Goal: Task Accomplishment & Management: Manage account settings

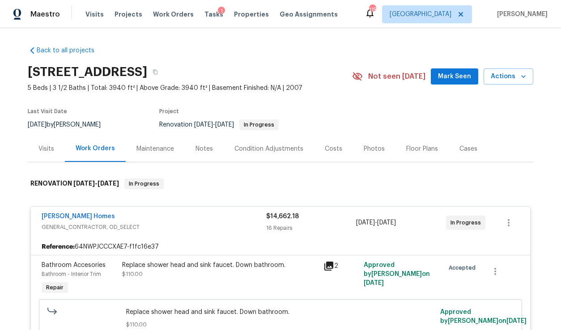
click at [327, 147] on div "Costs" at bounding box center [333, 149] width 17 height 9
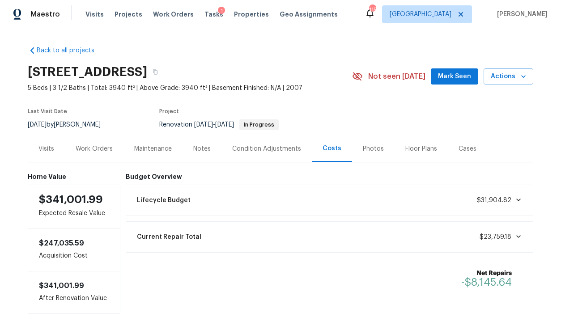
click at [93, 150] on div "Work Orders" at bounding box center [94, 149] width 37 height 9
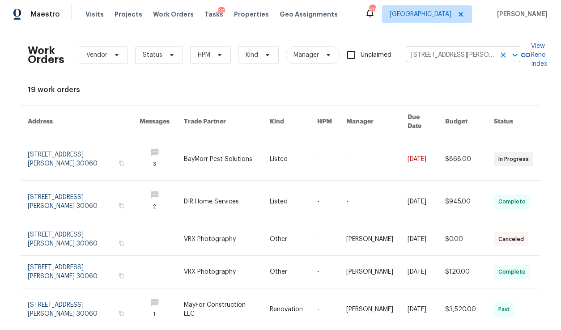
click at [502, 54] on icon "Clear" at bounding box center [503, 55] width 9 height 9
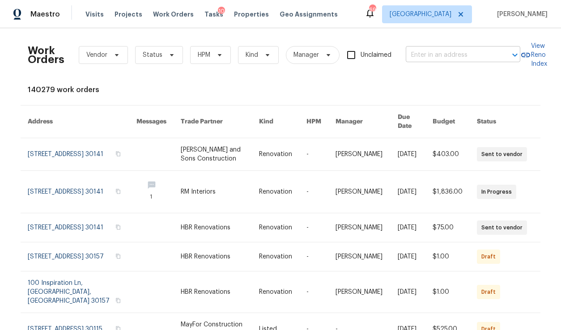
click at [465, 54] on input "text" at bounding box center [451, 55] width 90 height 14
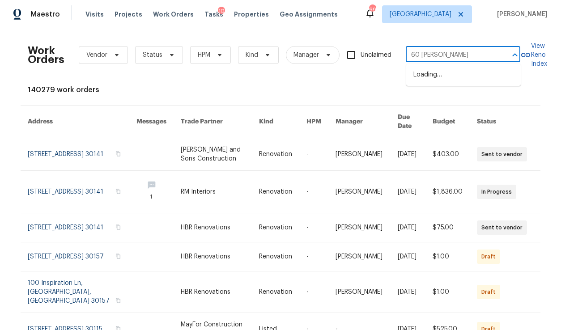
type input "60 hammo"
click at [464, 72] on li "60 Hammock Dr, Covington, GA 30016" at bounding box center [464, 75] width 115 height 15
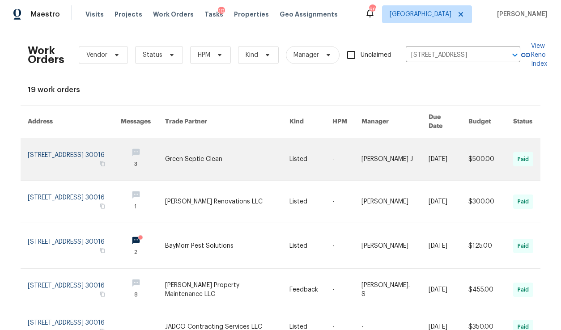
click at [86, 148] on link at bounding box center [74, 159] width 93 height 42
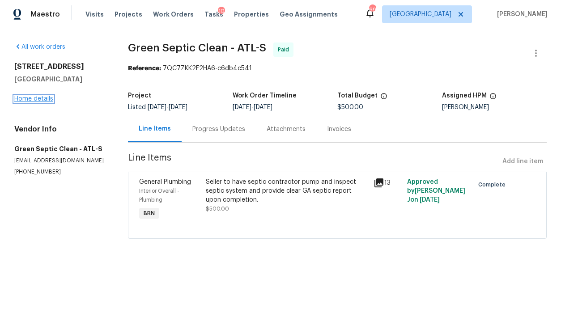
click at [34, 98] on link "Home details" at bounding box center [33, 99] width 39 height 6
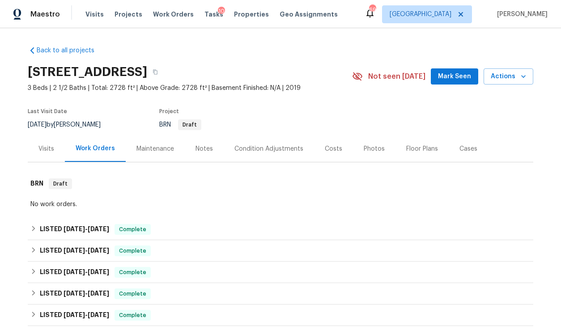
click at [358, 154] on div "Photos" at bounding box center [374, 149] width 43 height 26
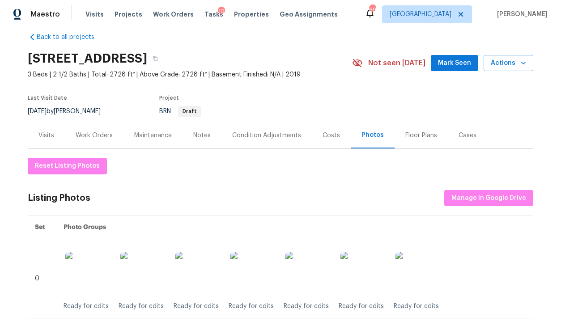
scroll to position [14, 0]
click at [101, 131] on div "Work Orders" at bounding box center [94, 135] width 37 height 9
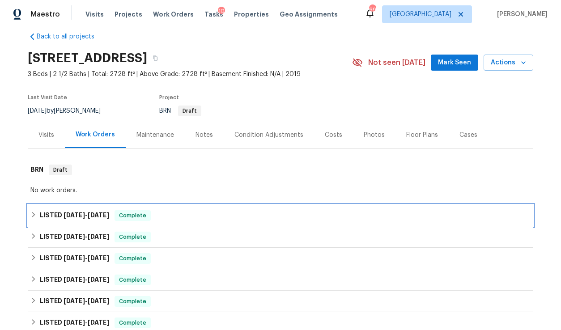
click at [106, 214] on span "8/23/25" at bounding box center [98, 215] width 21 height 6
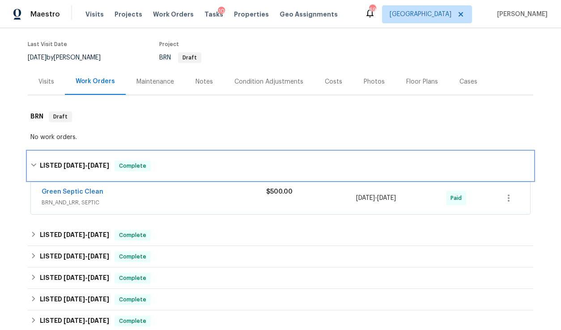
scroll to position [70, 0]
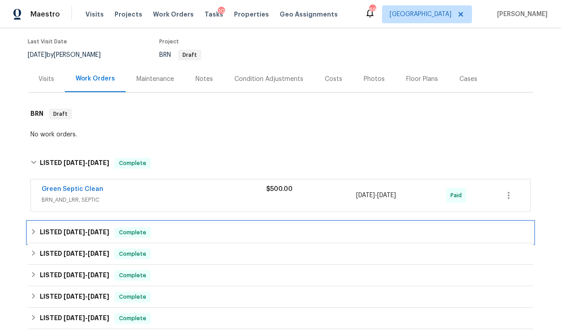
click at [109, 229] on span "8/18/25" at bounding box center [98, 232] width 21 height 6
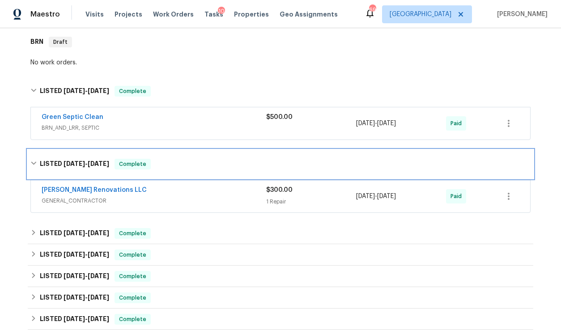
scroll to position [152, 0]
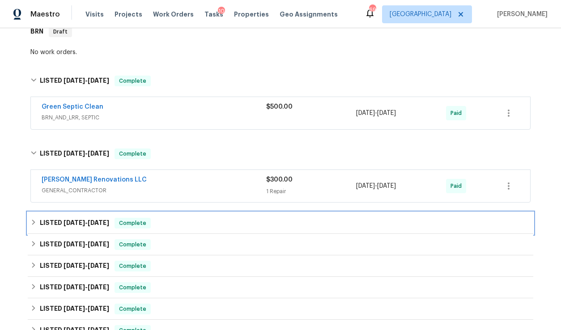
click at [105, 223] on span "8/18/25" at bounding box center [98, 223] width 21 height 6
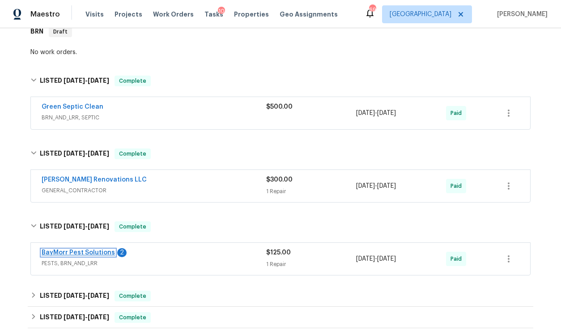
click at [102, 253] on link "BayMorr Pest Solutions" at bounding box center [78, 253] width 73 height 6
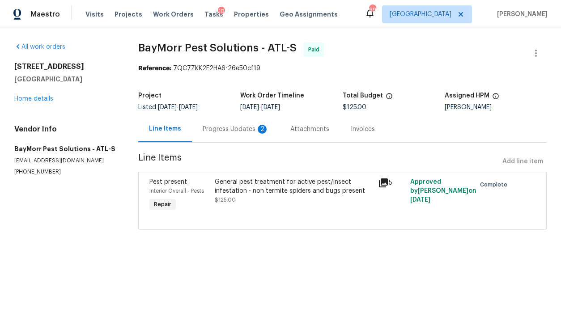
click at [243, 127] on div "Progress Updates 2" at bounding box center [236, 129] width 66 height 9
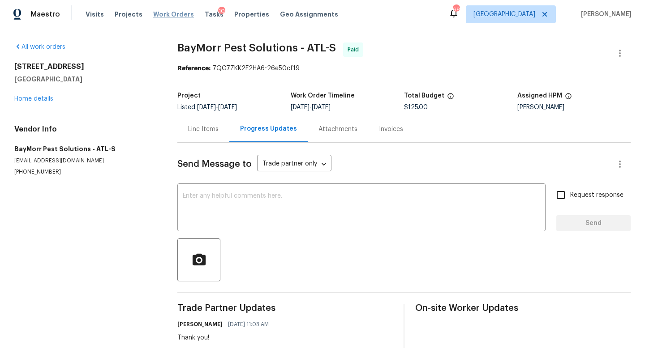
click at [176, 15] on span "Work Orders" at bounding box center [173, 14] width 41 height 9
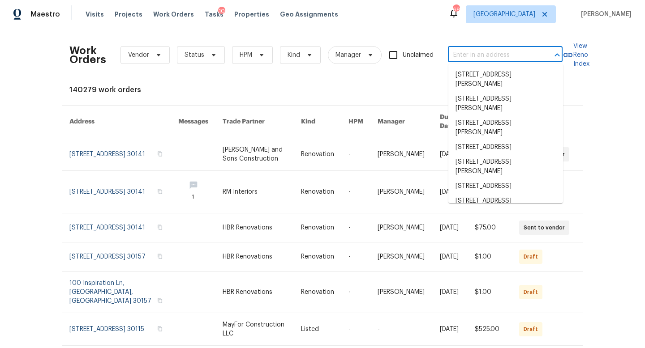
click at [537, 51] on input "text" at bounding box center [493, 55] width 90 height 14
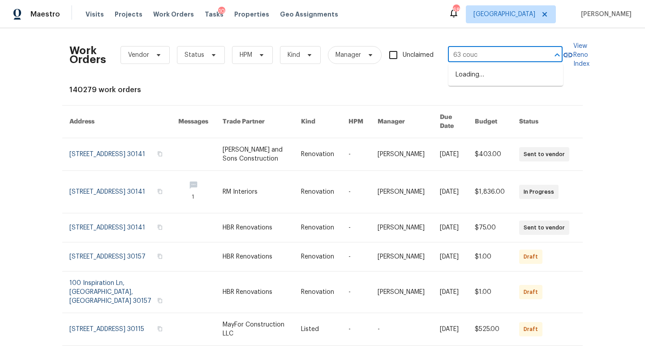
type input "63 couch"
click at [524, 75] on li "[STREET_ADDRESS]" at bounding box center [505, 75] width 115 height 15
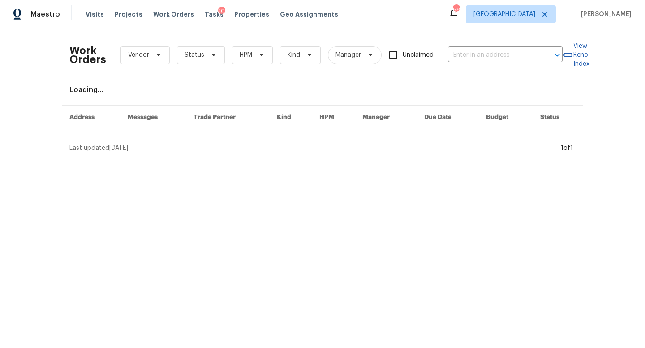
type input "[STREET_ADDRESS]"
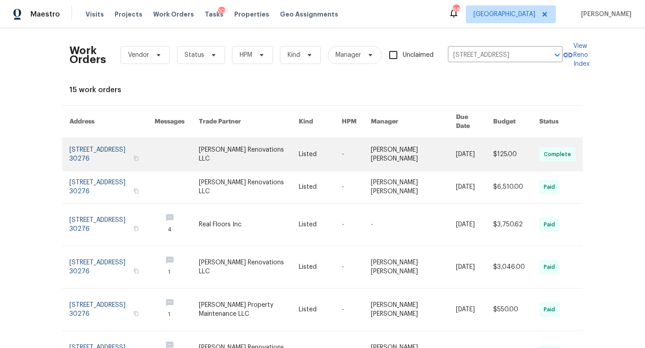
click at [116, 148] on link at bounding box center [111, 154] width 85 height 32
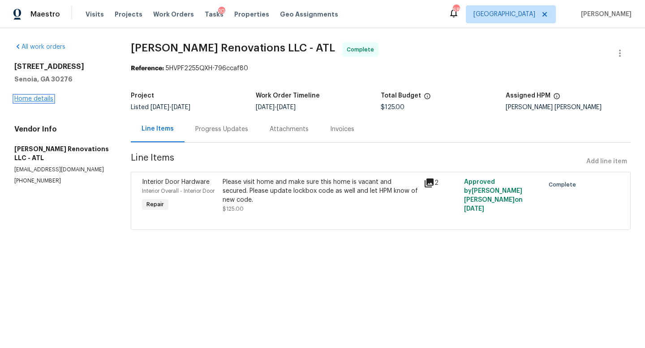
click at [34, 99] on link "Home details" at bounding box center [33, 99] width 39 height 6
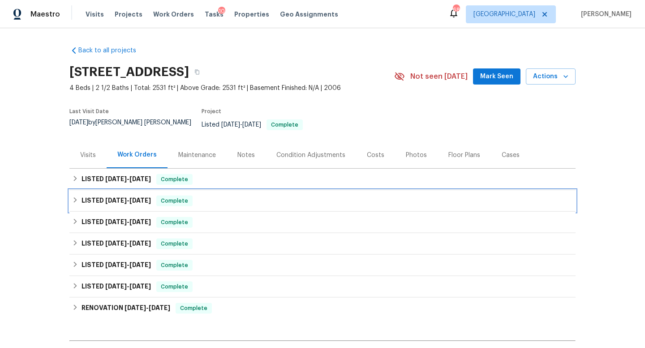
click at [142, 196] on h6 "LISTED 7/21/25 - 7/25/25" at bounding box center [115, 201] width 69 height 11
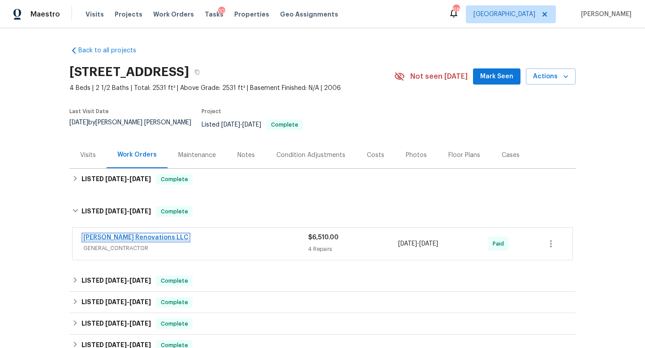
click at [138, 235] on link "[PERSON_NAME] Renovations LLC" at bounding box center [135, 238] width 105 height 6
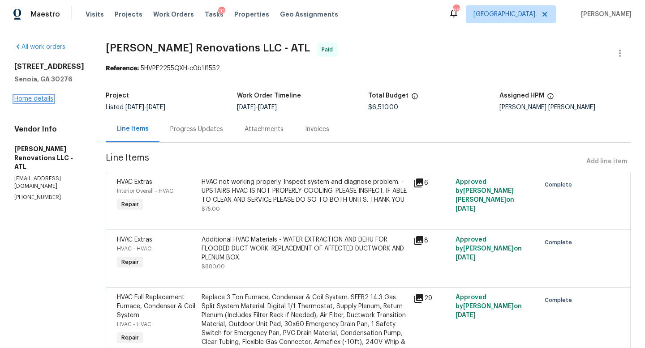
click at [38, 99] on link "Home details" at bounding box center [33, 99] width 39 height 6
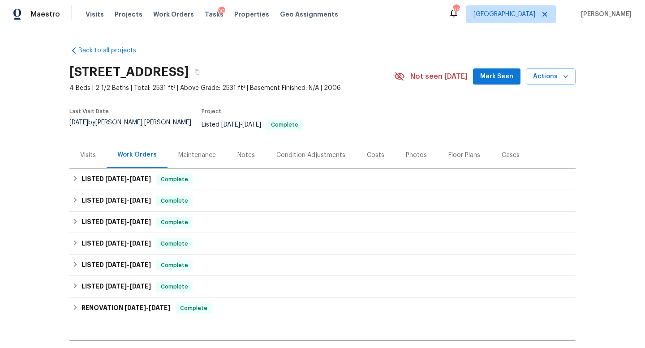
scroll to position [102, 0]
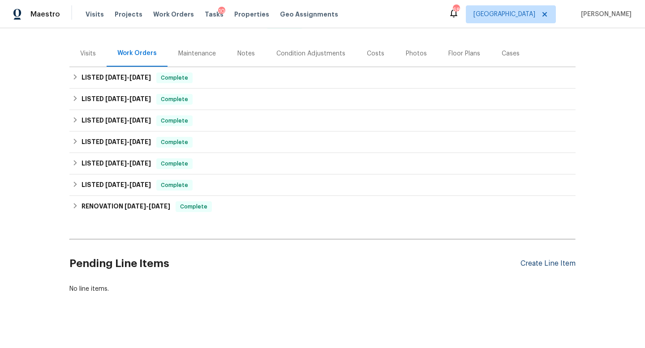
click at [532, 260] on div "Create Line Item" at bounding box center [547, 264] width 55 height 9
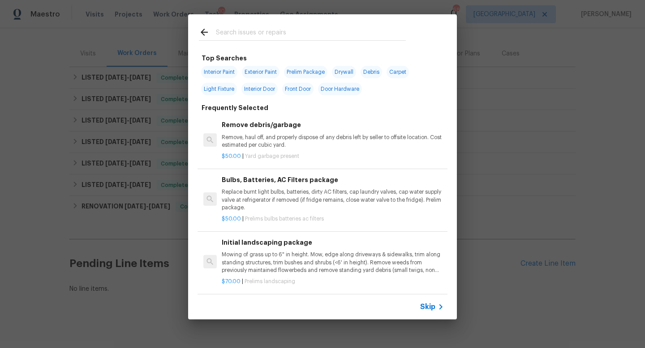
click at [216, 37] on input "text" at bounding box center [311, 33] width 190 height 13
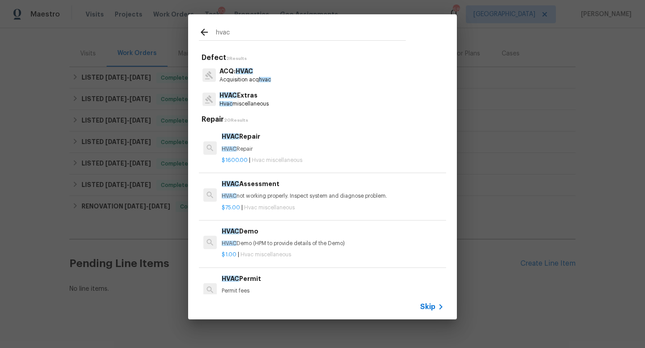
type input "hvac"
click at [263, 96] on p "HVAC Extras" at bounding box center [243, 95] width 49 height 9
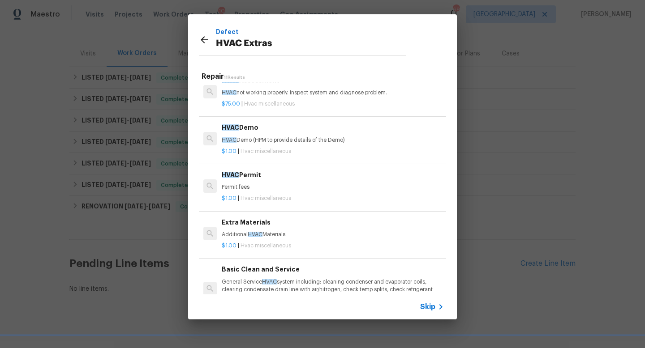
scroll to position [62, 0]
click at [291, 221] on h6 "Extra Materials" at bounding box center [333, 222] width 222 height 10
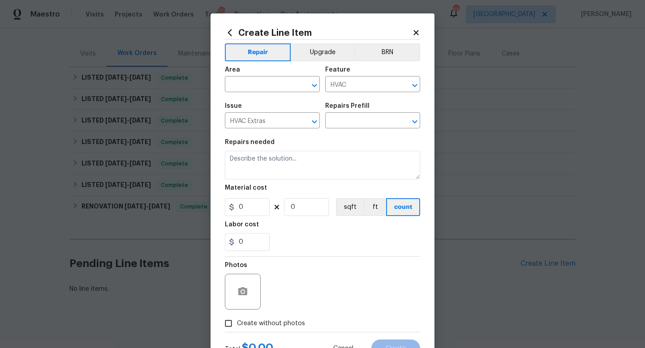
type textarea "Additional HVAC Materials"
type input "1"
type input "Extra Materials $1.00"
type input "1"
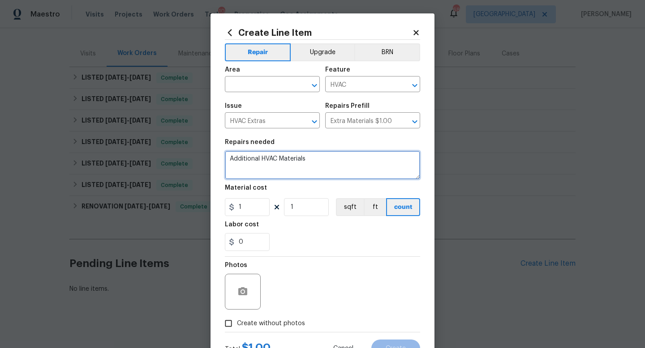
drag, startPoint x: 313, startPoint y: 161, endPoint x: 203, endPoint y: 159, distance: 109.3
click at [203, 159] on div "Create Line Item Repair Upgrade BRN Area ​ Feature HVAC ​ Issue HVAC Extras ​ R…" at bounding box center [322, 174] width 645 height 348
type textarea "Rework requested. Home fell out of contract. Hvac was reported as not working"
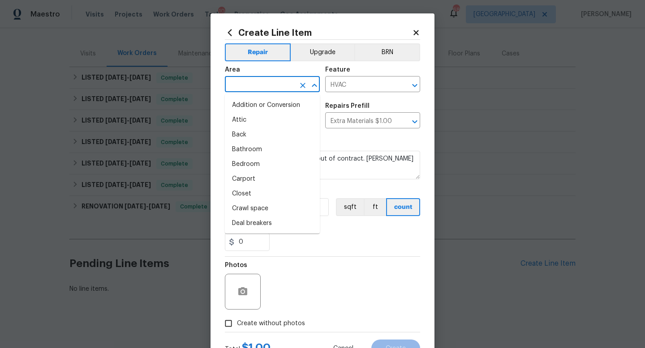
click at [237, 85] on input "text" at bounding box center [260, 85] width 70 height 14
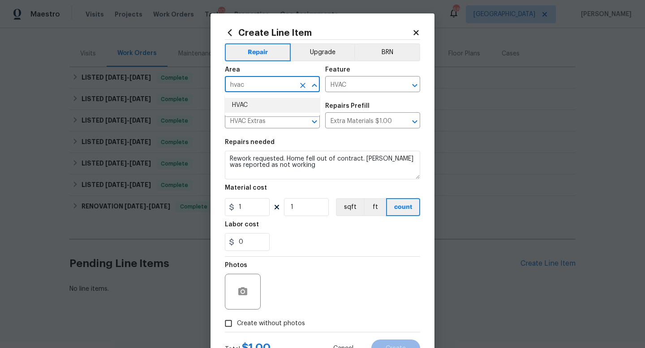
click at [237, 107] on li "HVAC" at bounding box center [272, 105] width 95 height 15
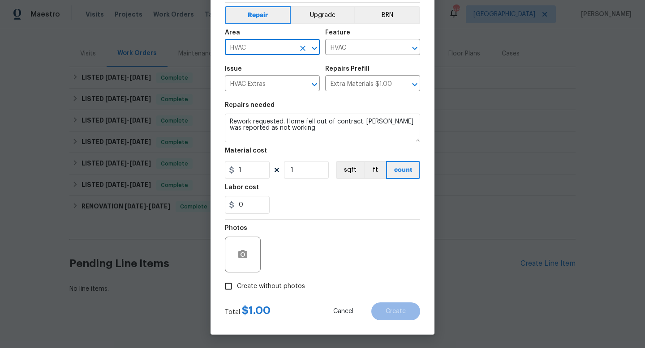
type input "HVAC"
click at [230, 289] on input "Create without photos" at bounding box center [228, 286] width 17 height 17
checkbox input "true"
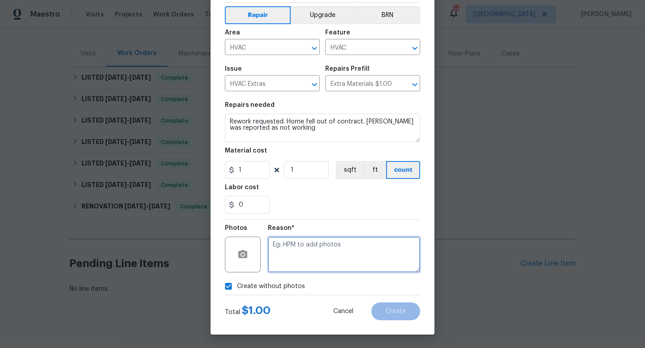
click at [325, 265] on textarea at bounding box center [344, 255] width 152 height 36
type textarea "e"
type textarea "fallthrough feedback"
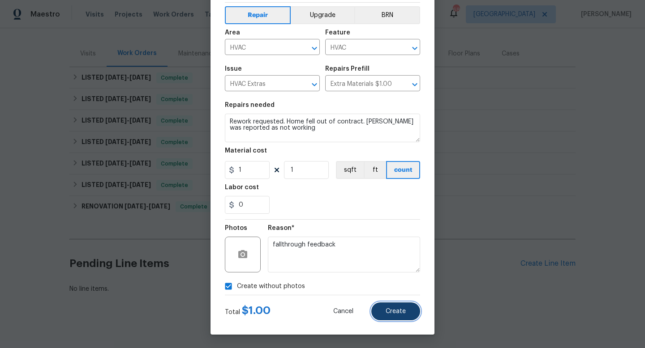
click at [408, 319] on button "Create" at bounding box center [395, 312] width 49 height 18
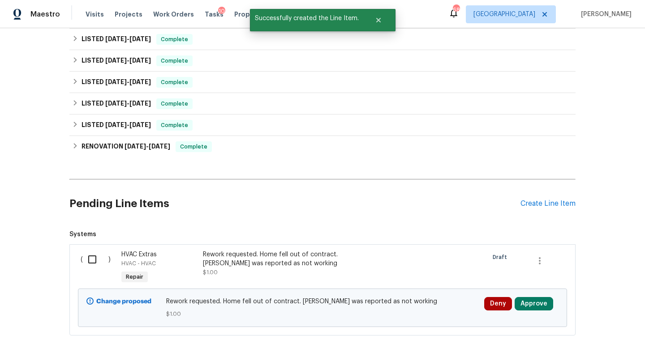
scroll to position [204, 0]
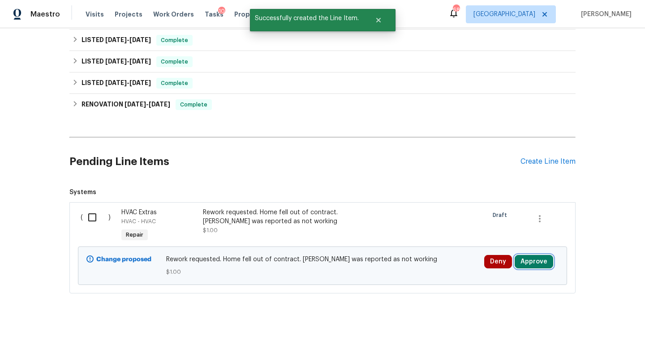
click at [530, 257] on button "Approve" at bounding box center [533, 261] width 39 height 13
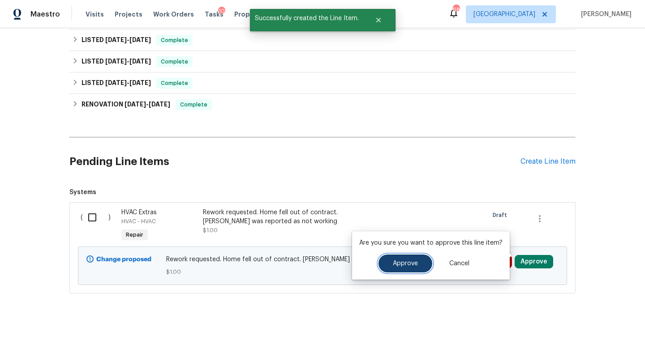
click at [401, 261] on span "Approve" at bounding box center [405, 264] width 25 height 7
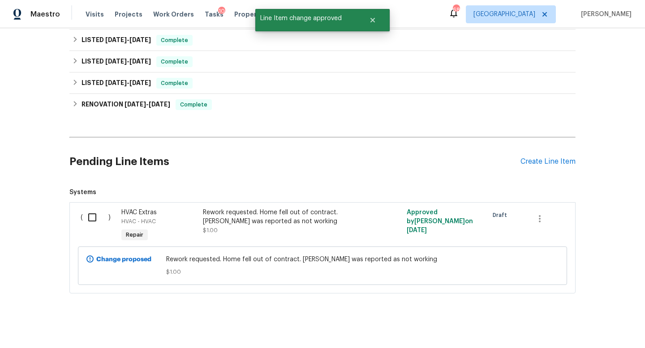
click at [94, 212] on input "checkbox" at bounding box center [96, 217] width 26 height 19
checkbox input "true"
click at [561, 321] on span "Create Work Order" at bounding box center [594, 326] width 60 height 11
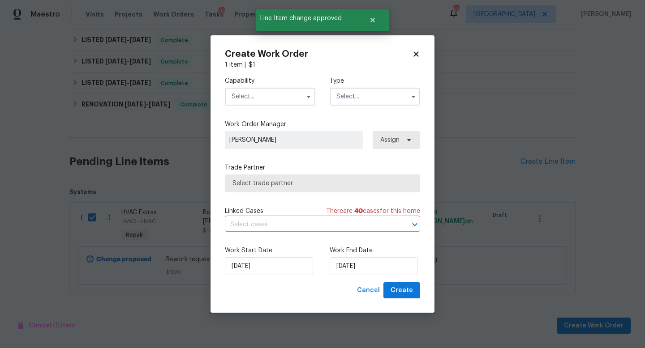
click at [272, 100] on input "text" at bounding box center [270, 97] width 90 height 18
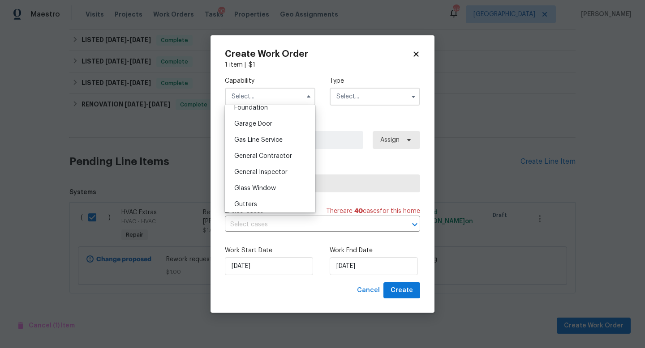
scroll to position [389, 0]
click at [282, 151] on span "General Contractor" at bounding box center [263, 154] width 58 height 6
type input "General Contractor"
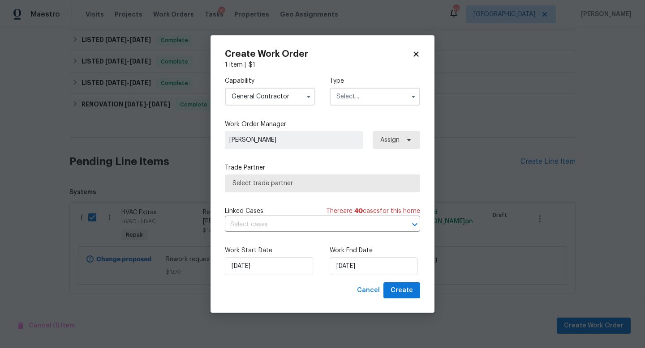
click at [347, 95] on input "text" at bounding box center [375, 97] width 90 height 18
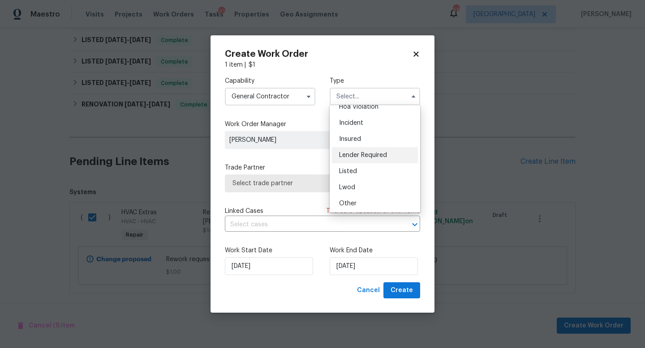
scroll to position [26, 0]
click at [372, 172] on div "Listed" at bounding box center [375, 170] width 86 height 16
type input "Listed"
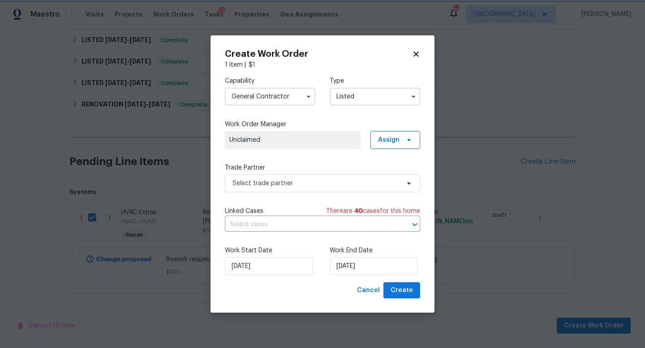
scroll to position [0, 0]
click at [394, 144] on span "Assign" at bounding box center [395, 140] width 50 height 18
click at [394, 180] on div "Assign to me" at bounding box center [396, 177] width 39 height 9
click at [394, 191] on div "Assign to HPM" at bounding box center [398, 190] width 42 height 9
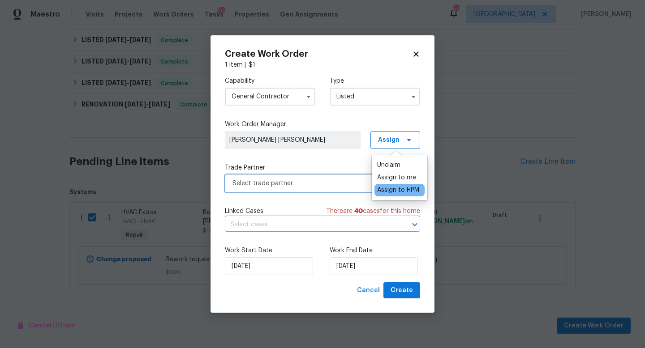
click at [275, 181] on span "Select trade partner" at bounding box center [315, 183] width 167 height 9
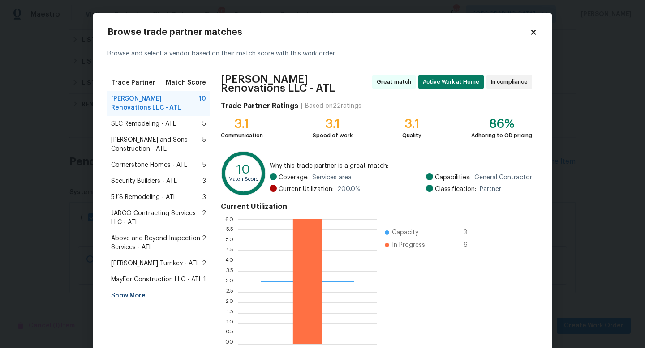
scroll to position [47, 0]
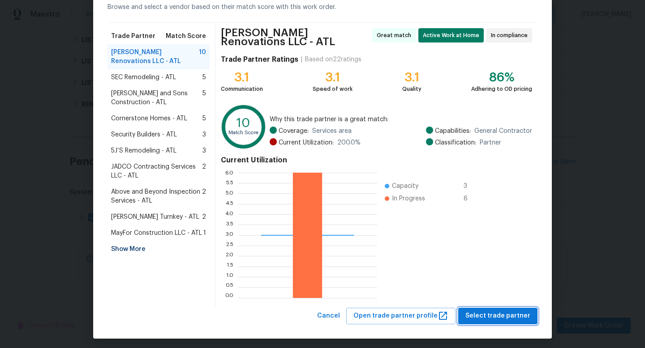
click at [476, 317] on span "Select trade partner" at bounding box center [497, 316] width 65 height 11
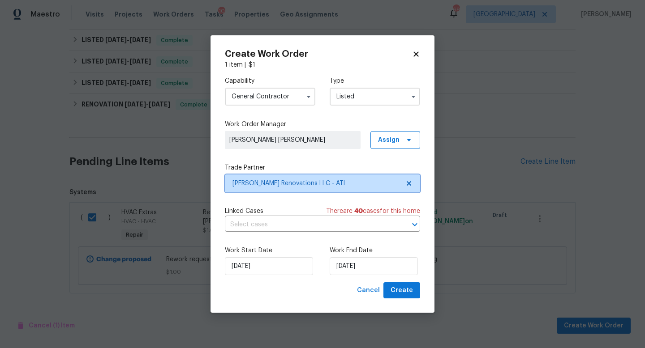
scroll to position [0, 0]
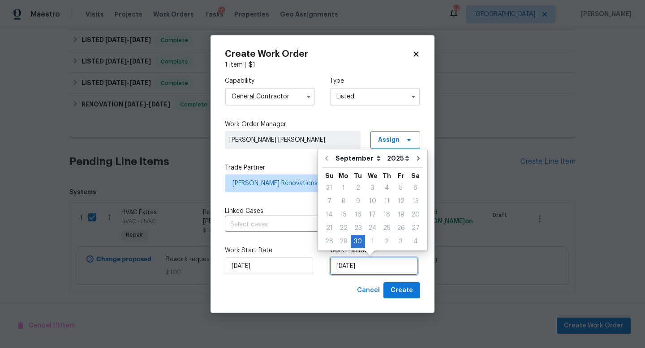
click at [385, 263] on input "[DATE]" at bounding box center [374, 266] width 88 height 18
click at [374, 243] on div "1" at bounding box center [372, 242] width 15 height 13
type input "[DATE]"
select select "9"
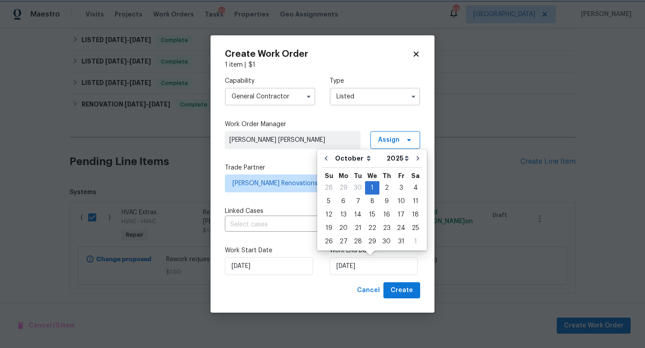
click at [398, 278] on div "Work Start Date 9/30/2025 Work End Date 10/1/2025" at bounding box center [322, 260] width 195 height 43
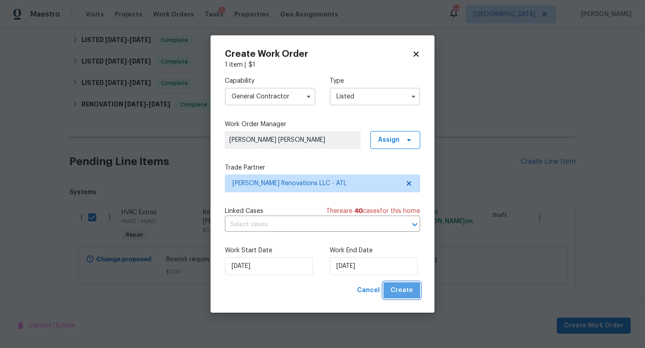
click at [399, 285] on span "Create" at bounding box center [401, 290] width 22 height 11
checkbox input "false"
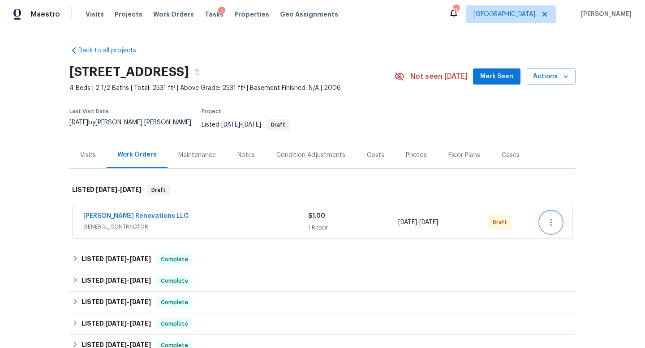
click at [549, 217] on icon "button" at bounding box center [550, 222] width 11 height 11
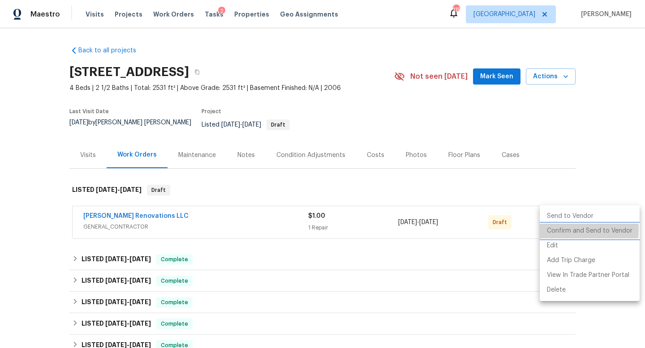
click at [552, 230] on li "Confirm and Send to Vendor" at bounding box center [590, 231] width 100 height 15
